Goal: Task Accomplishment & Management: Manage account settings

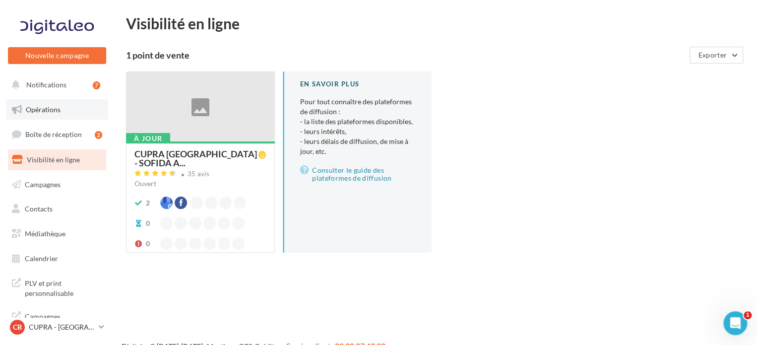
click at [49, 106] on span "Opérations" at bounding box center [43, 109] width 35 height 8
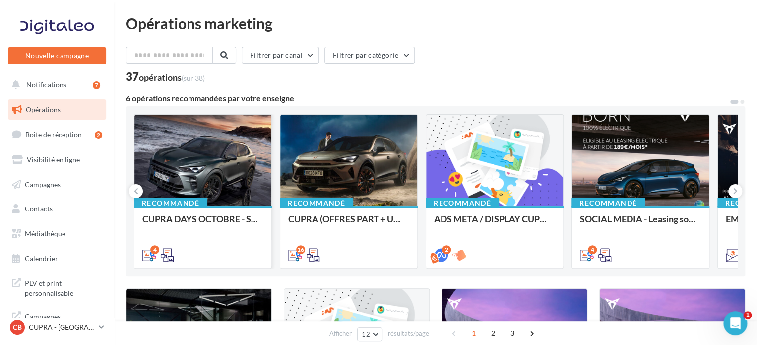
click at [234, 168] on div at bounding box center [202, 161] width 137 height 92
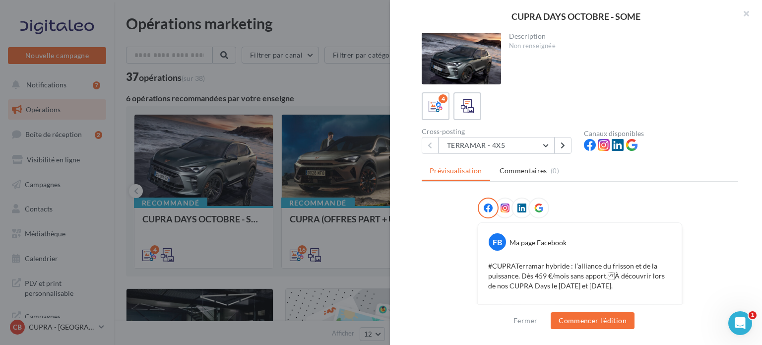
click at [325, 165] on div at bounding box center [381, 172] width 762 height 345
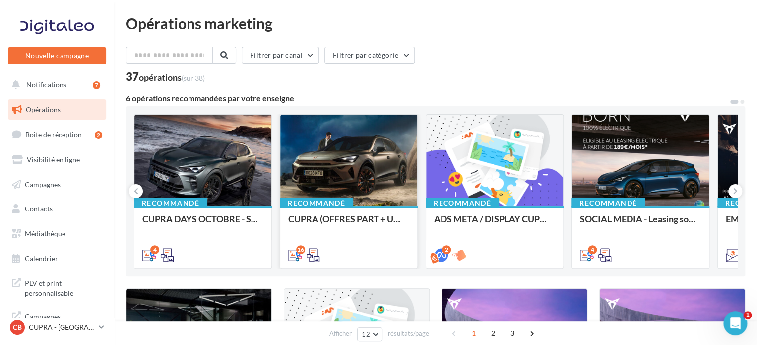
click at [338, 166] on div at bounding box center [348, 161] width 137 height 92
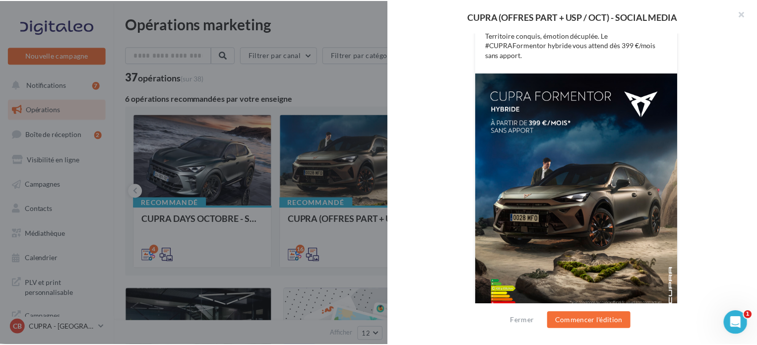
scroll to position [246, 0]
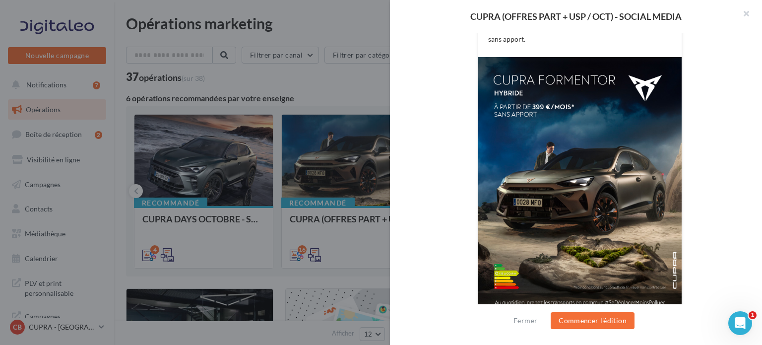
click at [341, 77] on div at bounding box center [381, 172] width 762 height 345
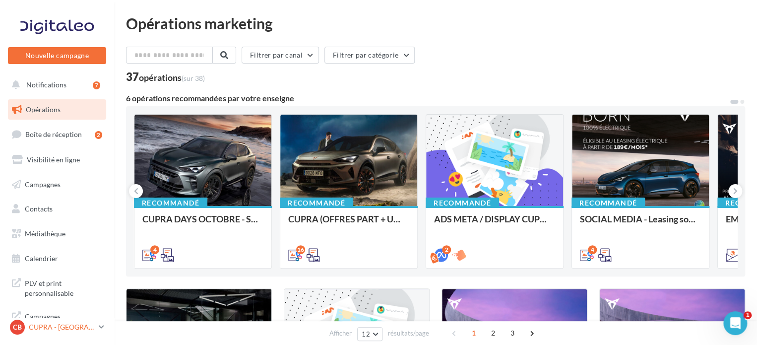
click at [93, 333] on div "CB CUPRA - Boulogne sur mer cupra_boulognesurmer" at bounding box center [52, 326] width 85 height 15
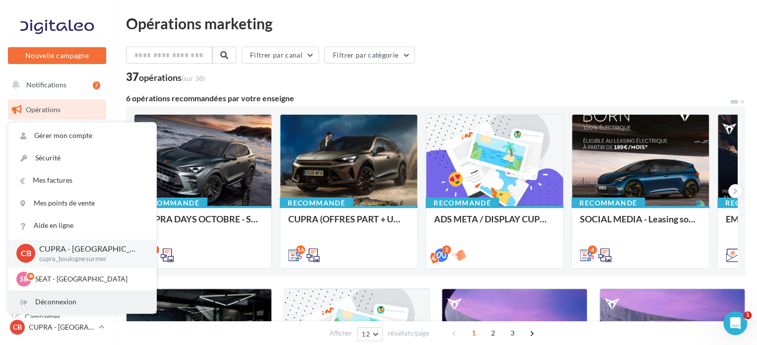
click at [71, 303] on div "Déconnexion" at bounding box center [82, 302] width 148 height 22
